Goal: Task Accomplishment & Management: Use online tool/utility

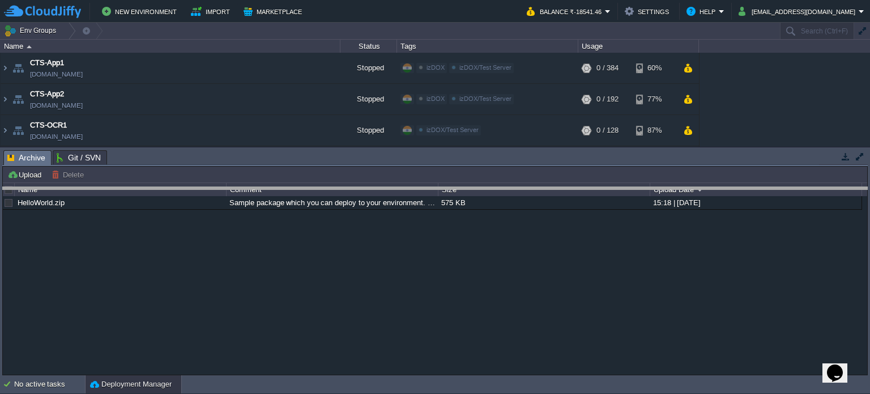
drag, startPoint x: 401, startPoint y: 162, endPoint x: 404, endPoint y: 205, distance: 43.1
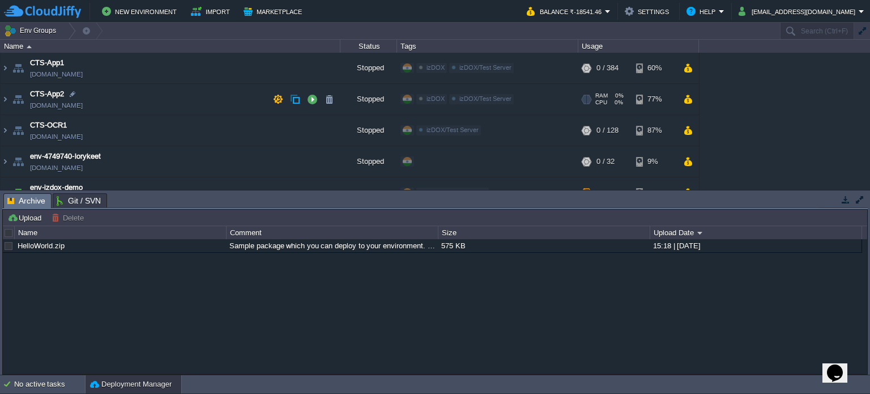
scroll to position [37, 0]
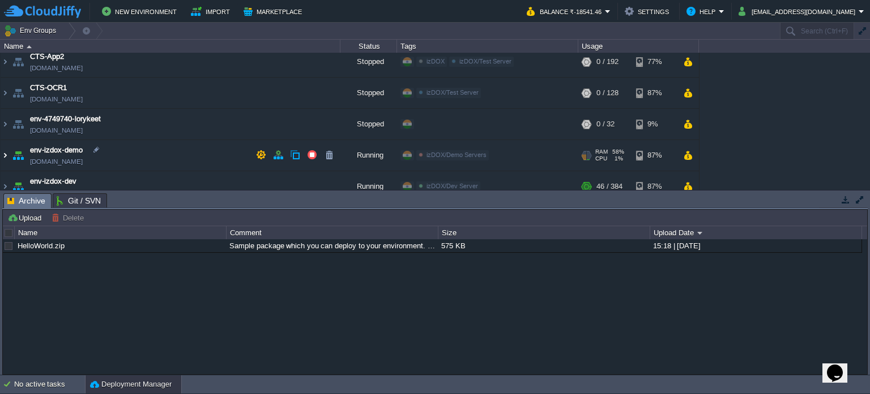
click at [4, 158] on img at bounding box center [5, 155] width 9 height 31
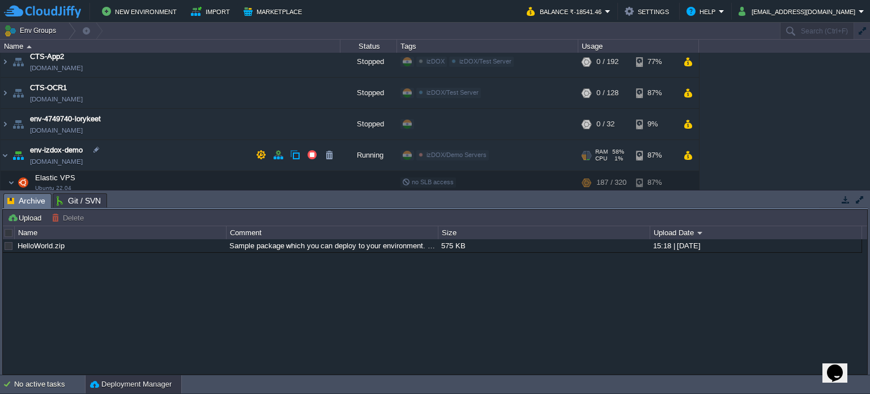
scroll to position [75, 0]
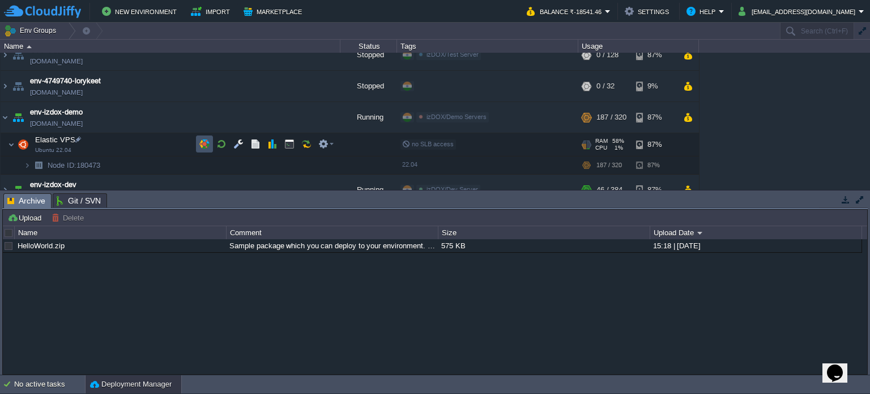
click at [200, 145] on button "button" at bounding box center [204, 144] width 10 height 10
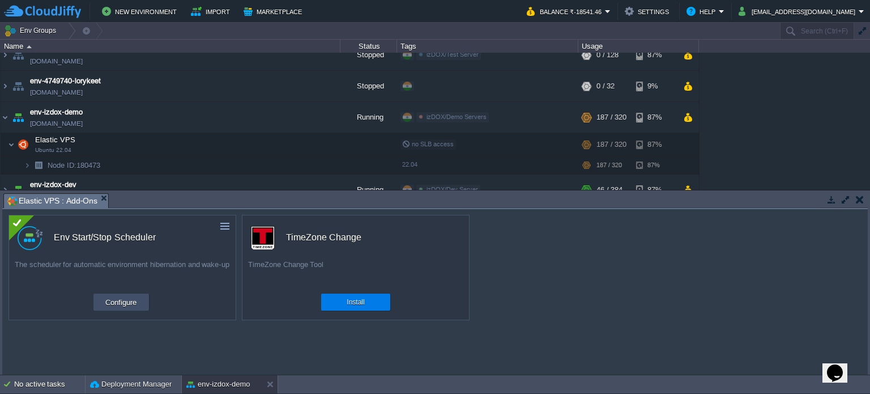
click at [147, 301] on td "Configure" at bounding box center [120, 301] width 55 height 17
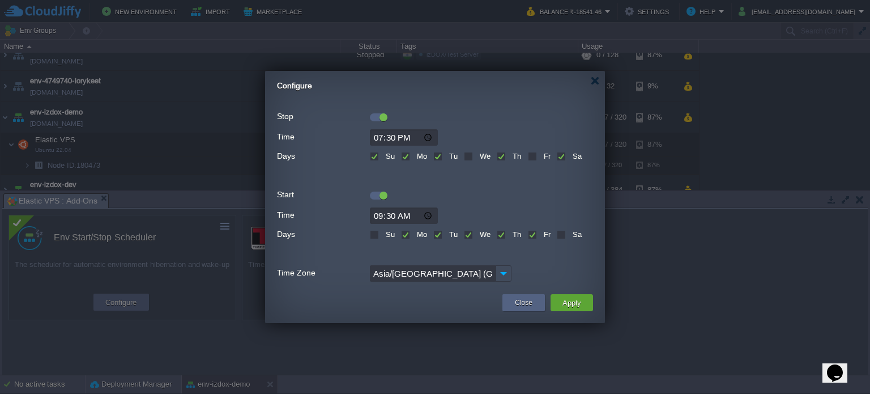
click at [477, 157] on label "We" at bounding box center [484, 156] width 14 height 8
click at [471, 157] on input "We" at bounding box center [467, 156] width 7 height 7
checkbox input "true"
click at [541, 160] on label "Fr" at bounding box center [546, 156] width 10 height 8
click at [533, 160] on input "Fr" at bounding box center [531, 156] width 7 height 7
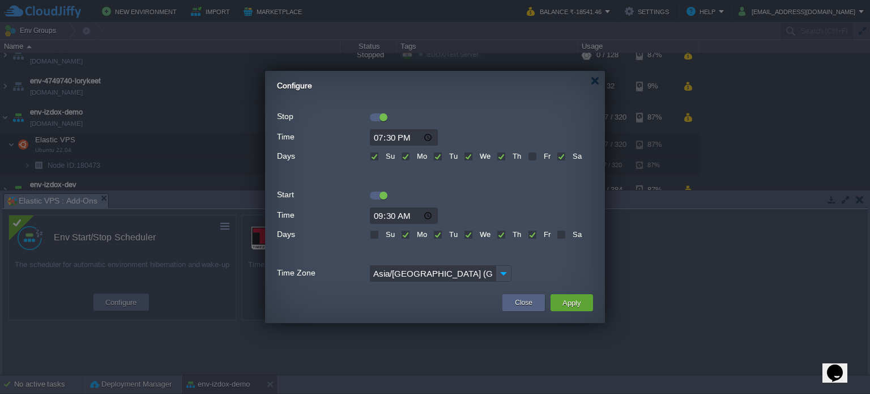
checkbox input "true"
click at [579, 304] on button "Apply" at bounding box center [571, 303] width 25 height 14
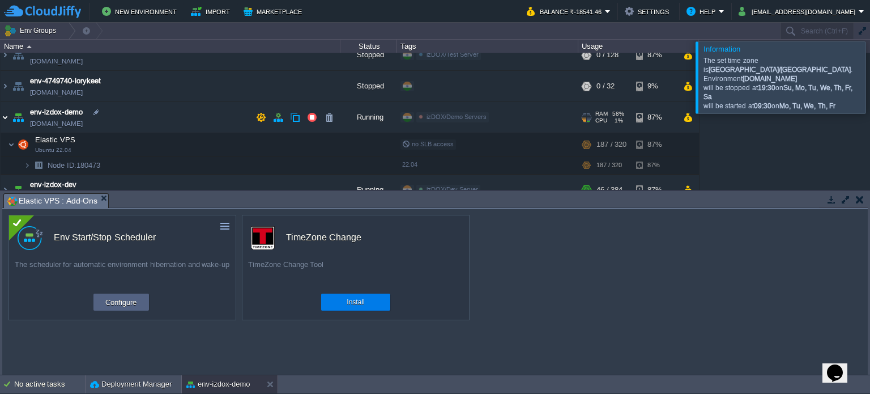
click at [5, 117] on img at bounding box center [5, 117] width 9 height 31
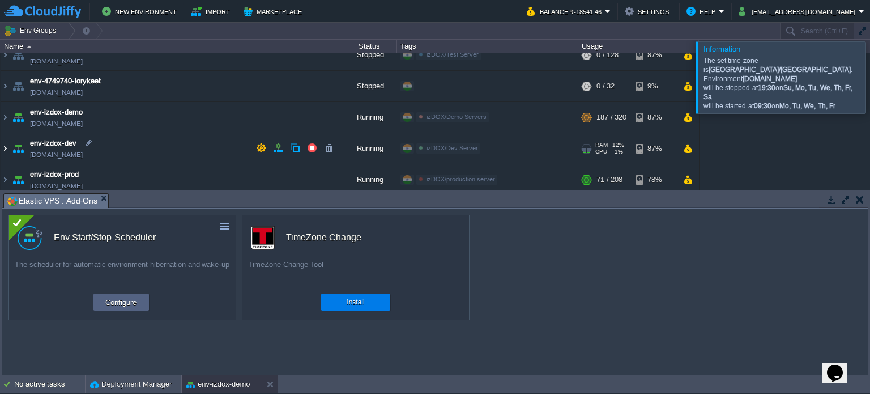
click at [2, 148] on img at bounding box center [5, 148] width 9 height 31
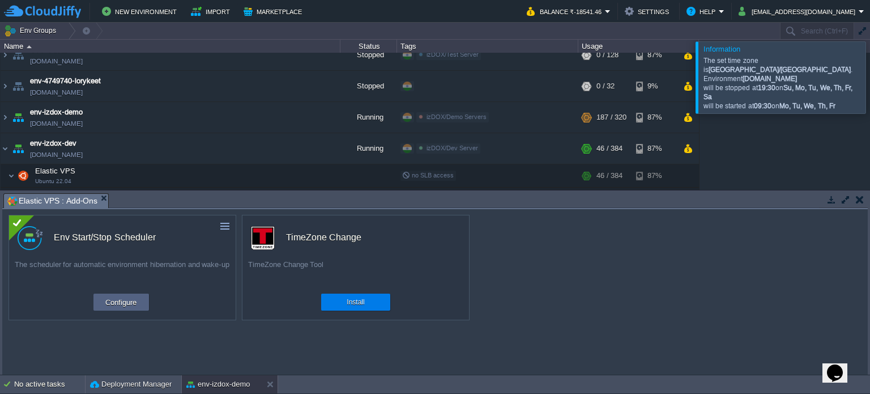
scroll to position [113, 0]
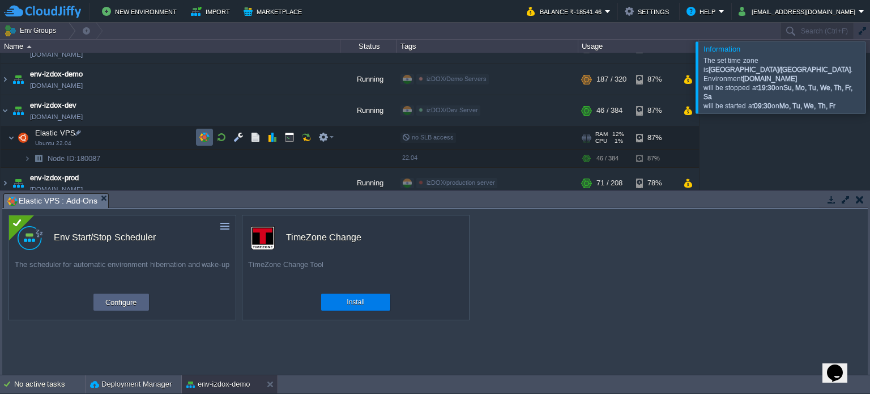
click at [208, 136] on button "button" at bounding box center [204, 137] width 10 height 10
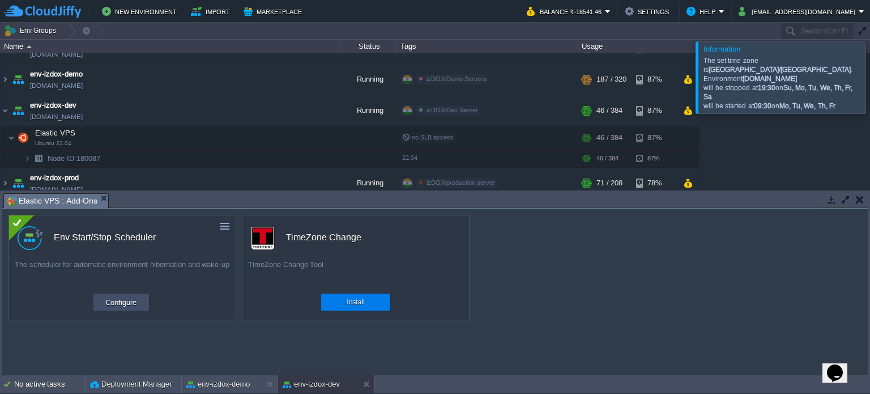
click at [122, 305] on button "Configure" at bounding box center [121, 302] width 38 height 14
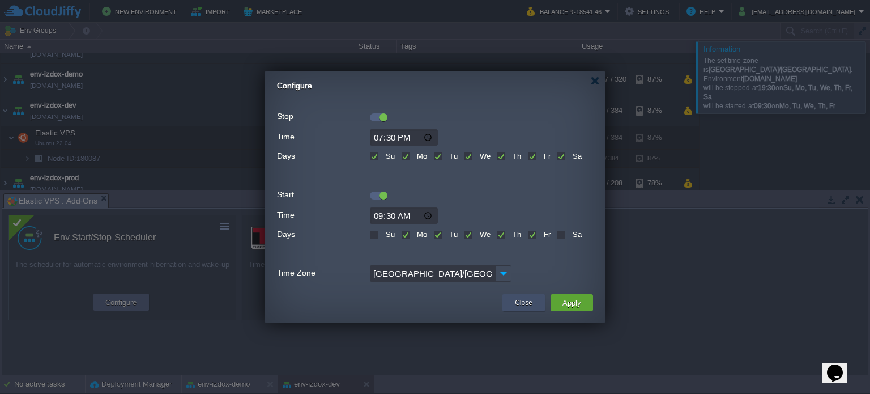
click at [538, 302] on div "Close" at bounding box center [523, 302] width 42 height 17
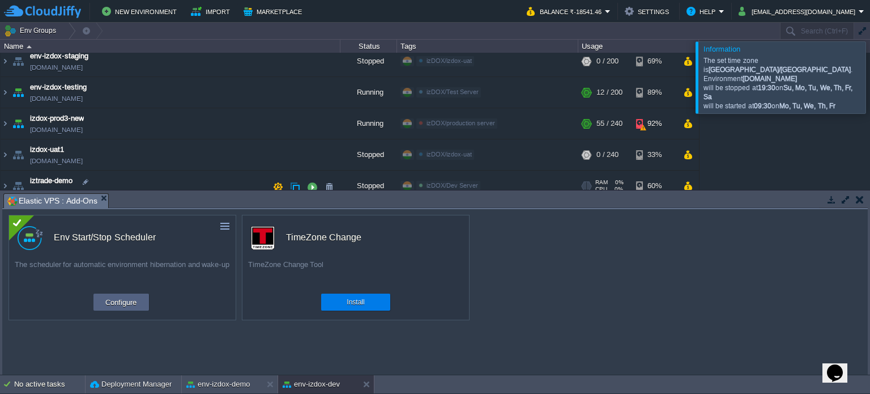
scroll to position [302, 0]
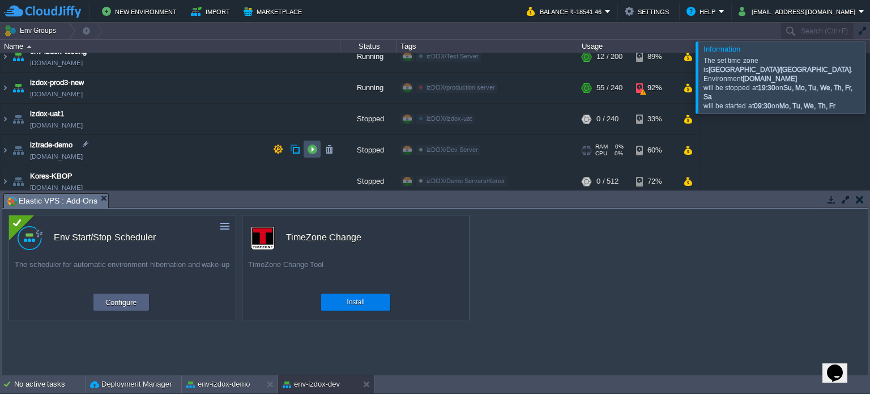
click at [311, 149] on button "button" at bounding box center [312, 149] width 10 height 10
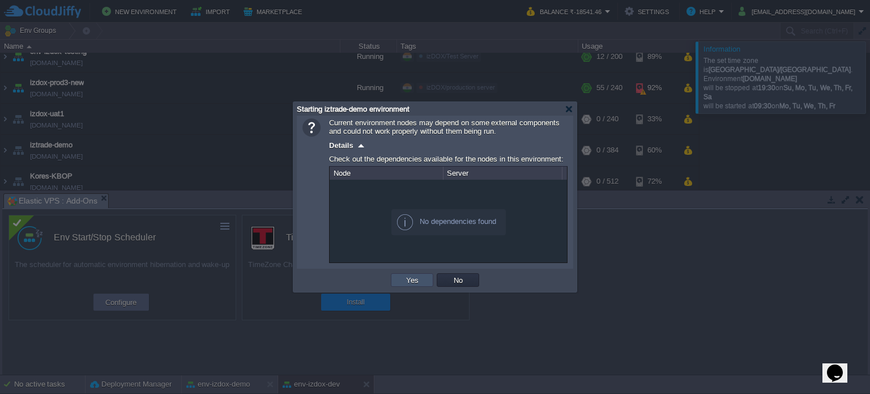
click at [408, 276] on button "Yes" at bounding box center [412, 280] width 19 height 10
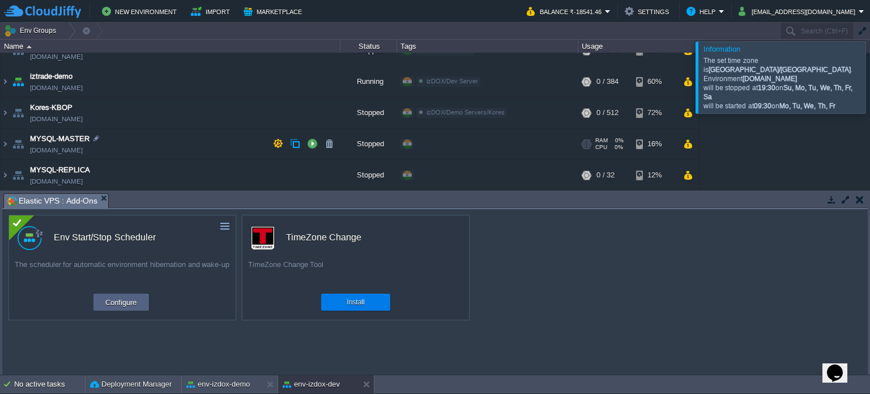
scroll to position [293, 0]
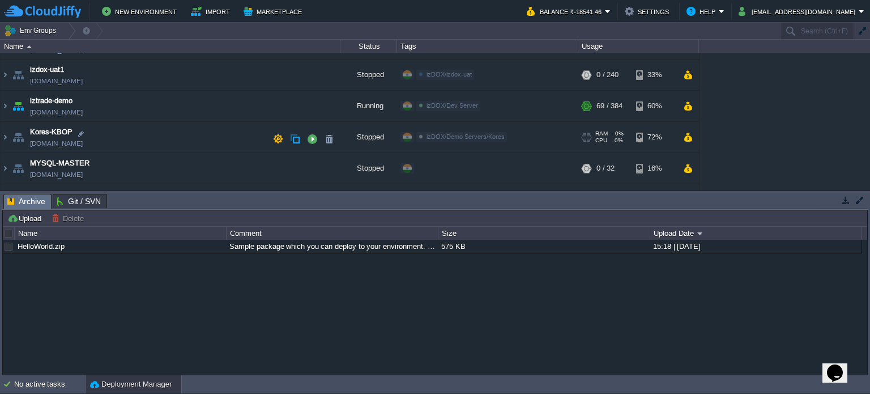
scroll to position [328, 0]
